Goal: Task Accomplishment & Management: Manage account settings

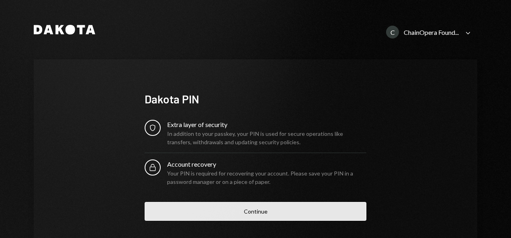
click at [250, 214] on button "Continue" at bounding box center [256, 211] width 222 height 19
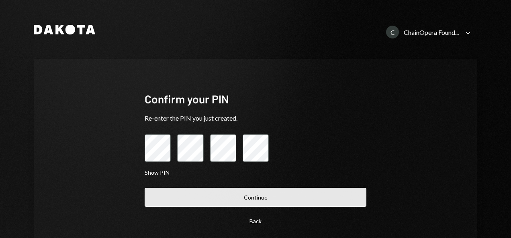
click at [210, 201] on button "Continue" at bounding box center [256, 197] width 222 height 19
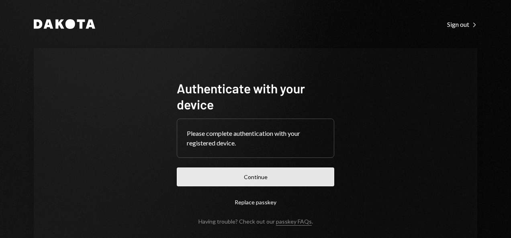
click at [248, 182] on button "Continue" at bounding box center [255, 177] width 157 height 19
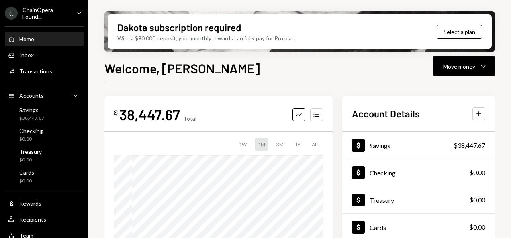
click at [75, 12] on icon "Caret Down" at bounding box center [79, 12] width 9 height 9
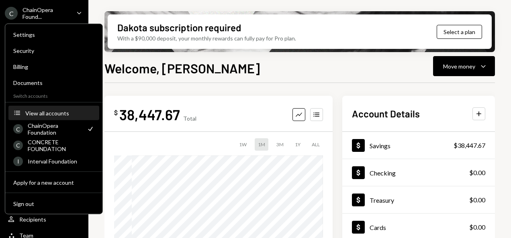
click at [53, 117] on button "Accounts View all accounts" at bounding box center [53, 113] width 91 height 14
